Goal: Information Seeking & Learning: Check status

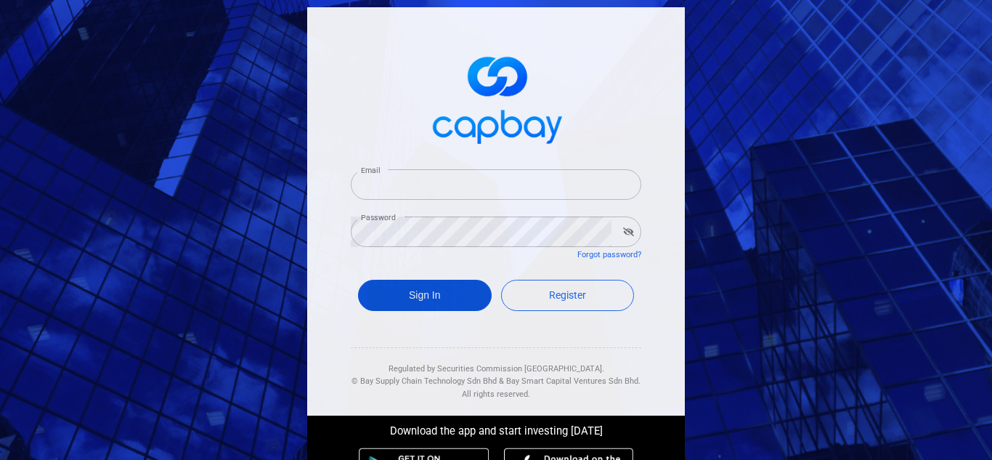
type input "[EMAIL_ADDRESS][DOMAIN_NAME]"
click at [423, 306] on button "Sign In" at bounding box center [425, 295] width 134 height 31
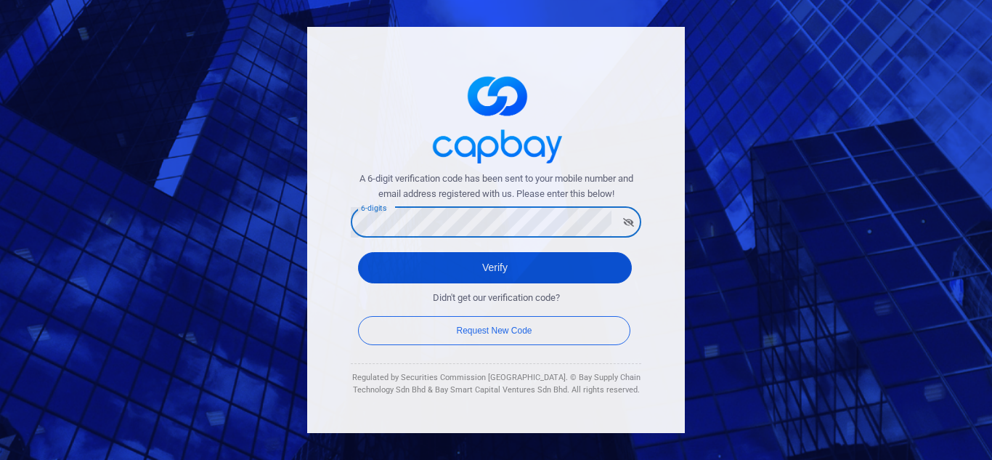
click at [399, 277] on button "Verify" at bounding box center [495, 267] width 274 height 31
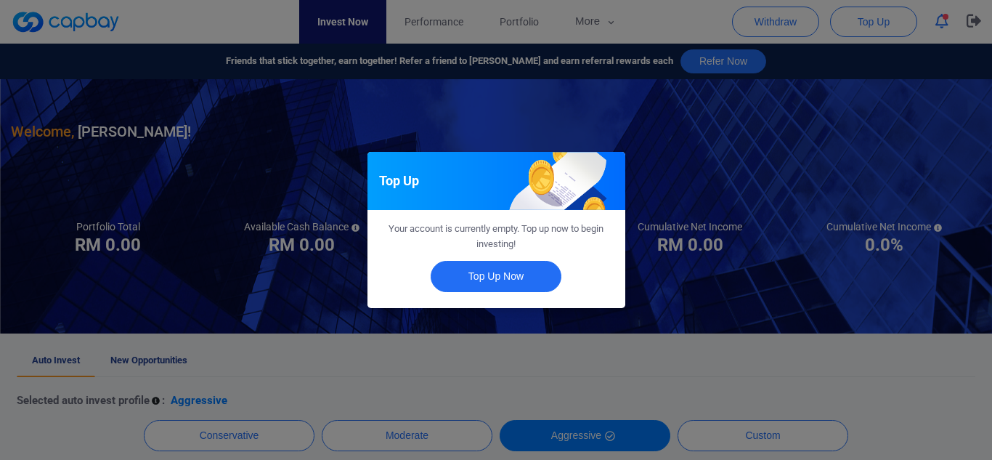
click at [466, 319] on div "Top Up Your account is currently empty. Top up now to begin investing! Top Up N…" at bounding box center [496, 230] width 992 height 460
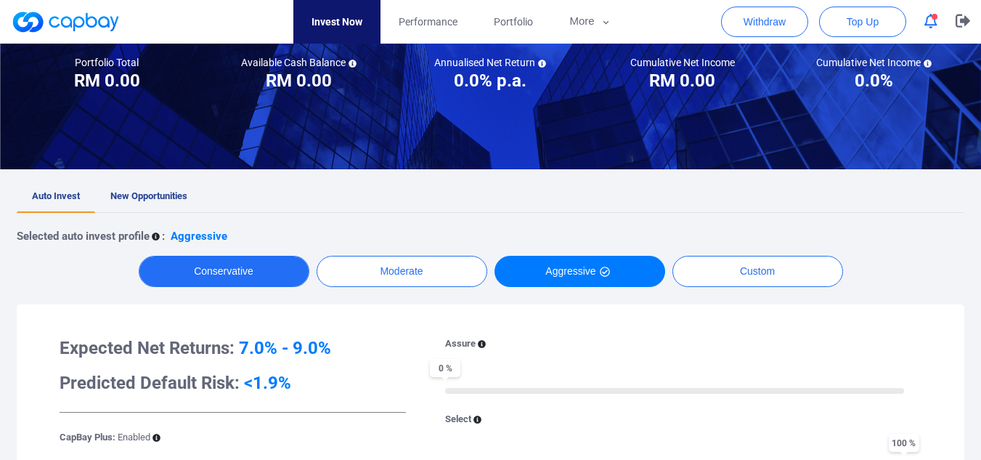
scroll to position [30, 0]
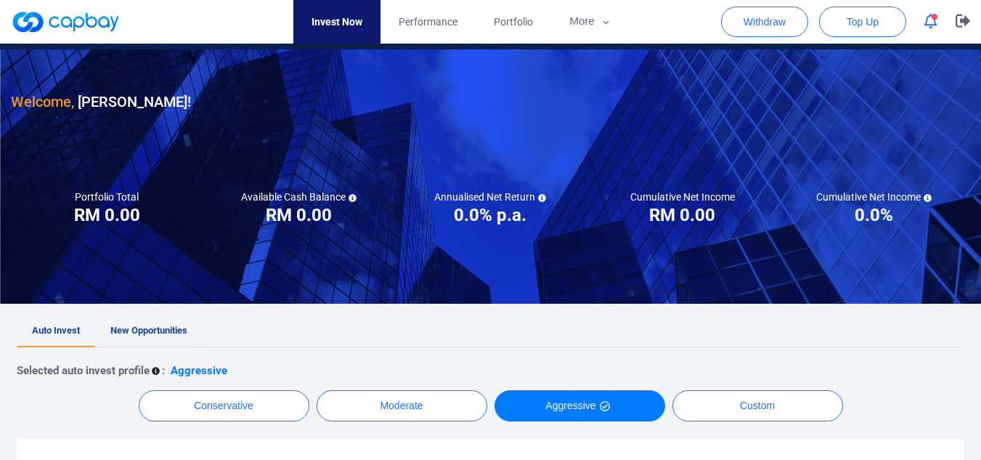
click at [131, 335] on span "New Opportunities" at bounding box center [148, 330] width 77 height 11
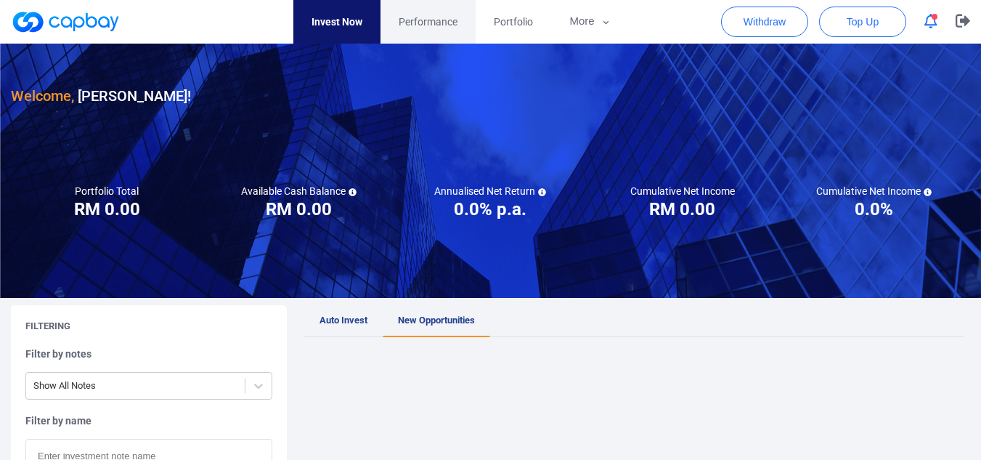
click at [444, 15] on span "Performance" at bounding box center [428, 22] width 59 height 16
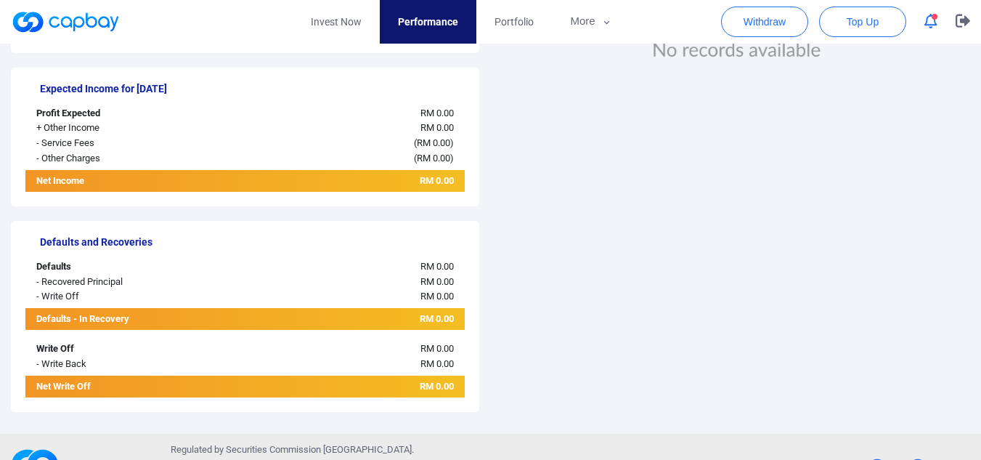
scroll to position [513, 0]
